Goal: Complete application form

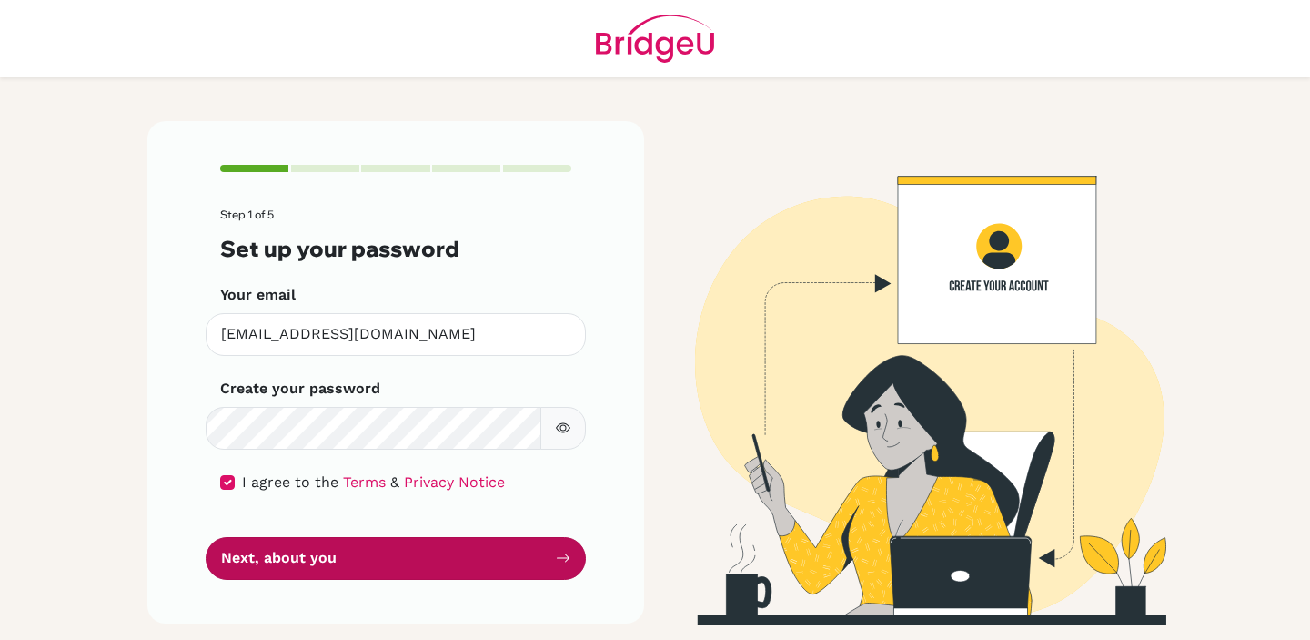
click at [377, 570] on button "Next, about you" at bounding box center [396, 558] width 380 height 43
drag, startPoint x: 377, startPoint y: 570, endPoint x: 445, endPoint y: 562, distance: 68.6
click at [433, 562] on button "Next, about you" at bounding box center [396, 558] width 380 height 43
click at [560, 558] on icon "submit" at bounding box center [563, 558] width 13 height 8
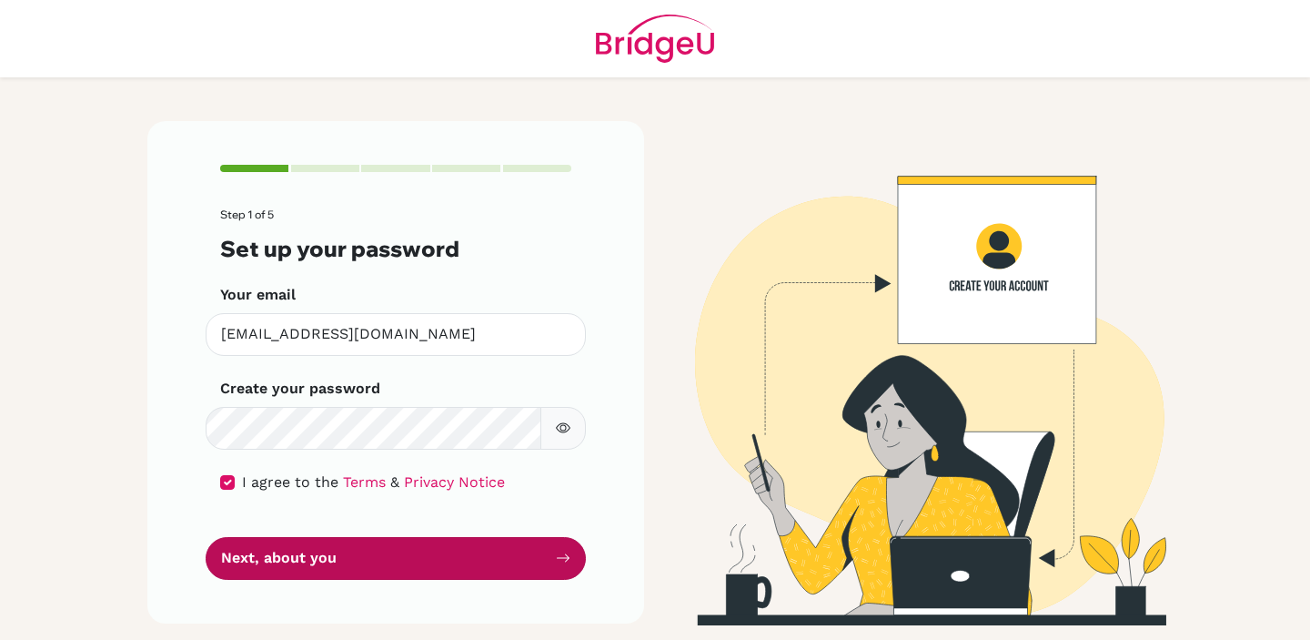
click at [560, 558] on icon "submit" at bounding box center [563, 558] width 13 height 8
click at [553, 551] on button "Next, about you" at bounding box center [396, 558] width 380 height 43
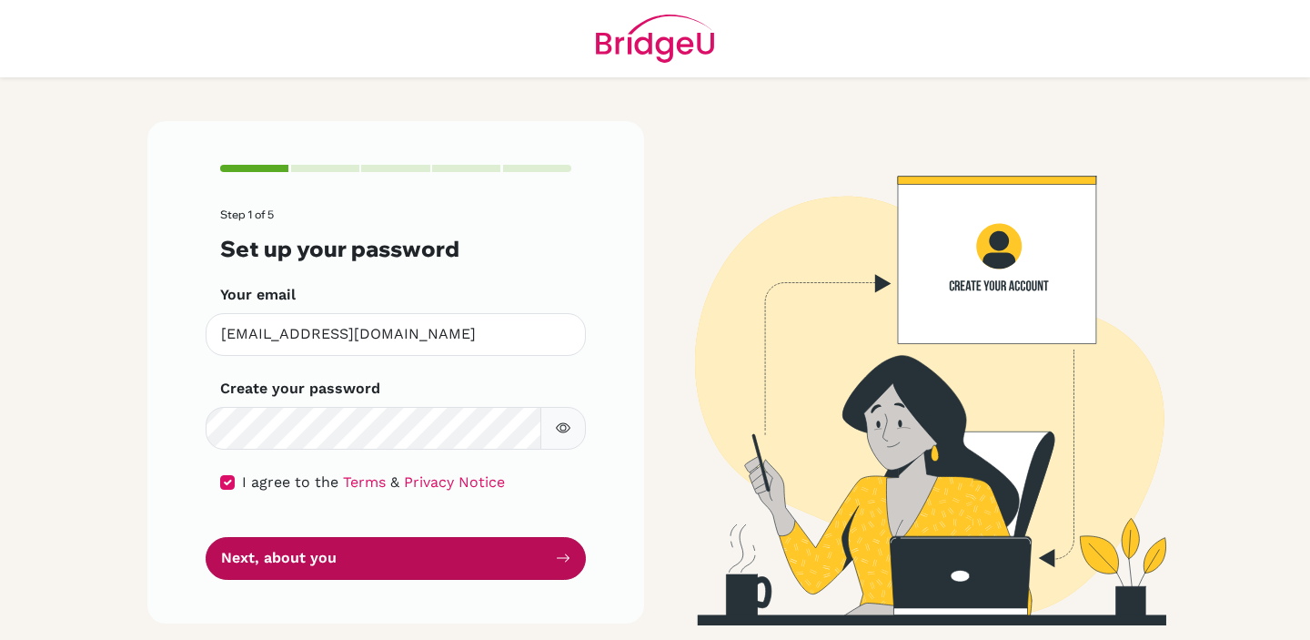
click at [553, 551] on button "Next, about you" at bounding box center [396, 558] width 380 height 43
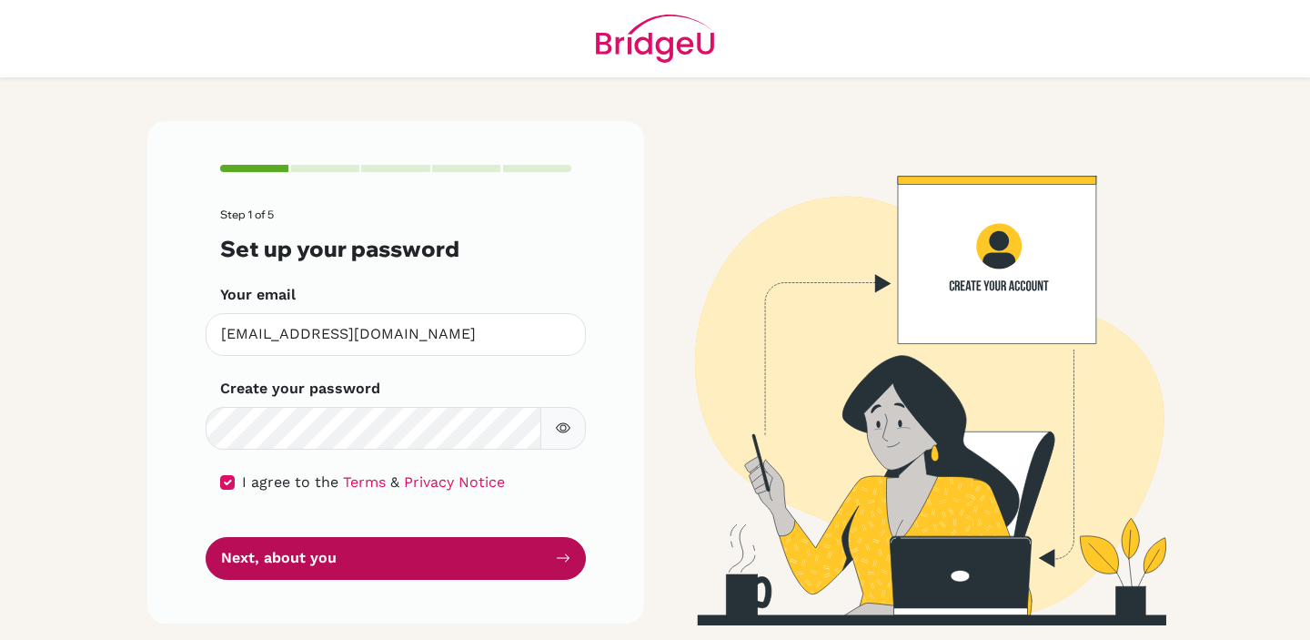
click at [553, 551] on button "Next, about you" at bounding box center [396, 558] width 380 height 43
click at [549, 546] on button "Next, about you" at bounding box center [396, 558] width 380 height 43
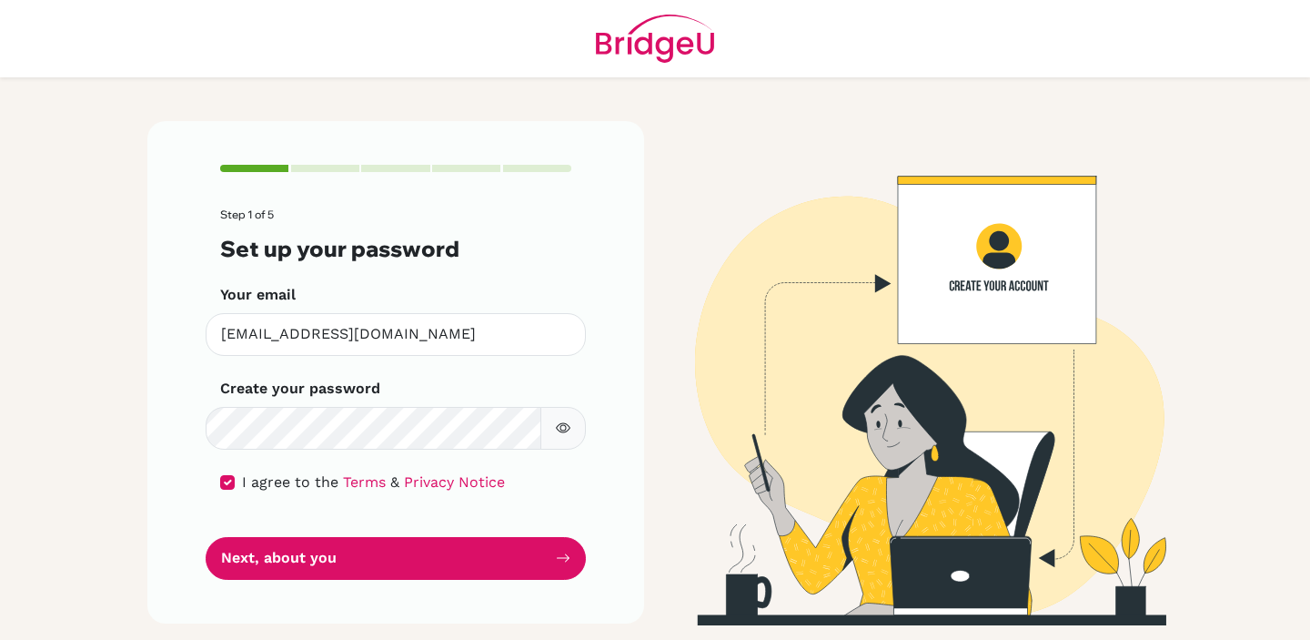
click at [214, 487] on div "Step 1 of 5 Set up your password Your email maisiekucera@elcamino.edu.mx Invali…" at bounding box center [395, 371] width 497 height 501
click at [229, 480] on input "checkbox" at bounding box center [227, 482] width 15 height 15
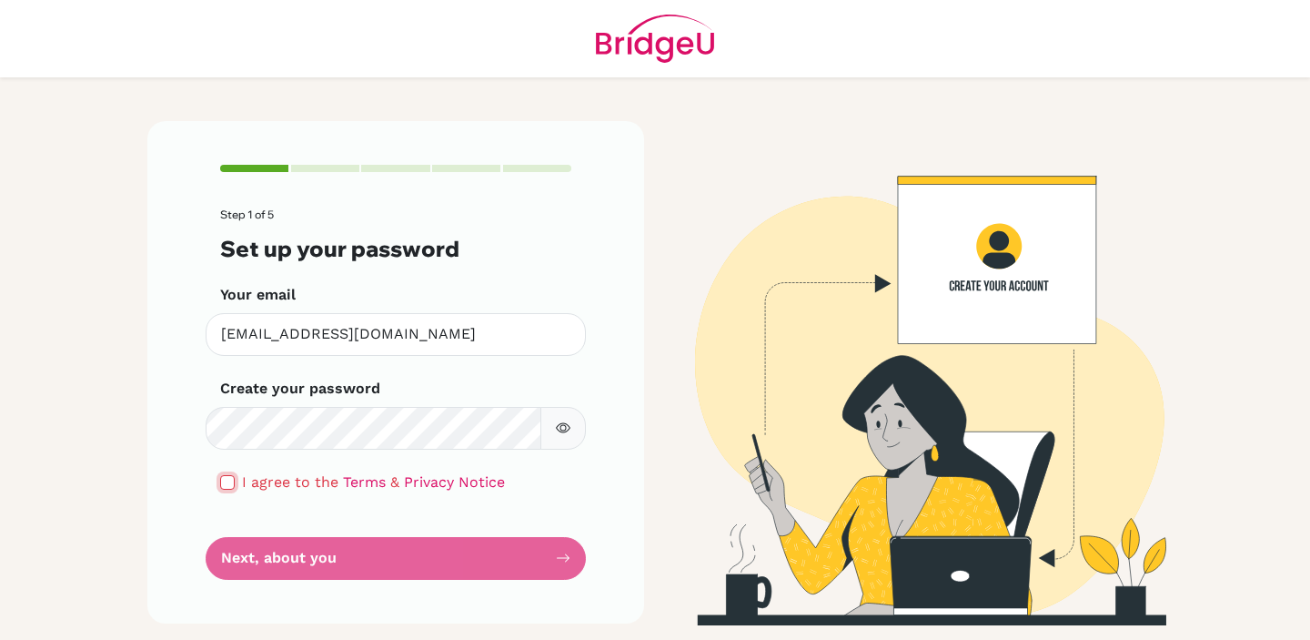
click at [229, 480] on input "checkbox" at bounding box center [227, 482] width 15 height 15
checkbox input "true"
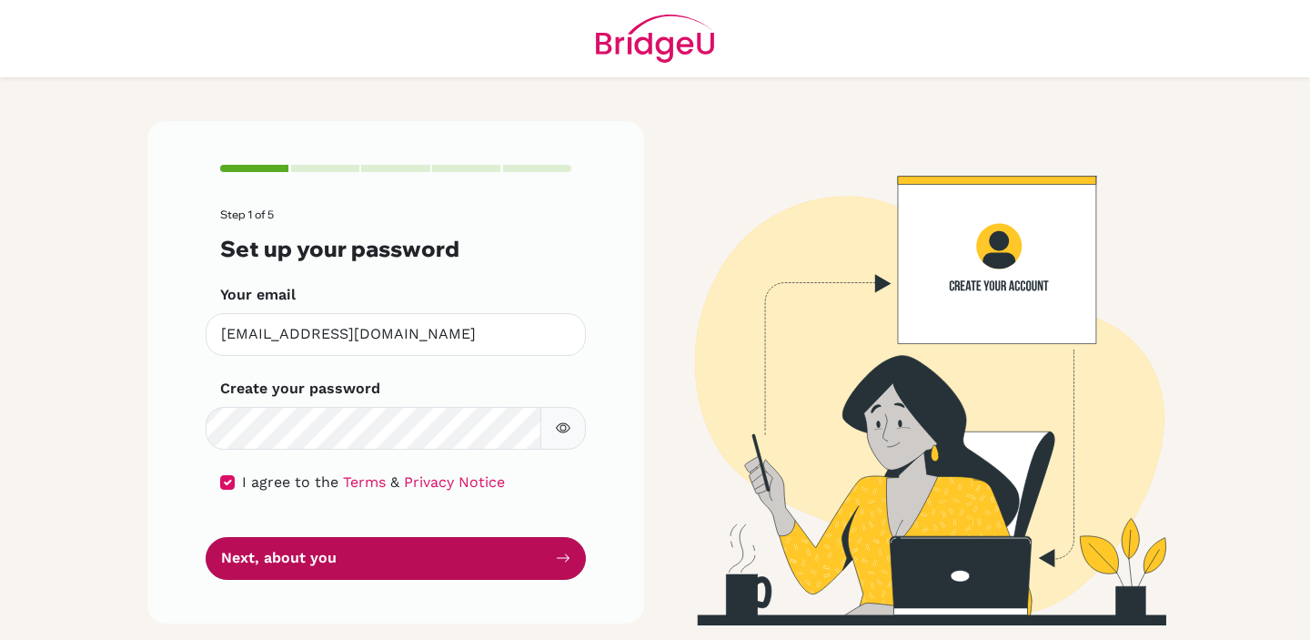
click at [294, 558] on button "Next, about you" at bounding box center [396, 558] width 380 height 43
click at [333, 553] on button "Next, about you" at bounding box center [396, 558] width 380 height 43
